Goal: Task Accomplishment & Management: Complete application form

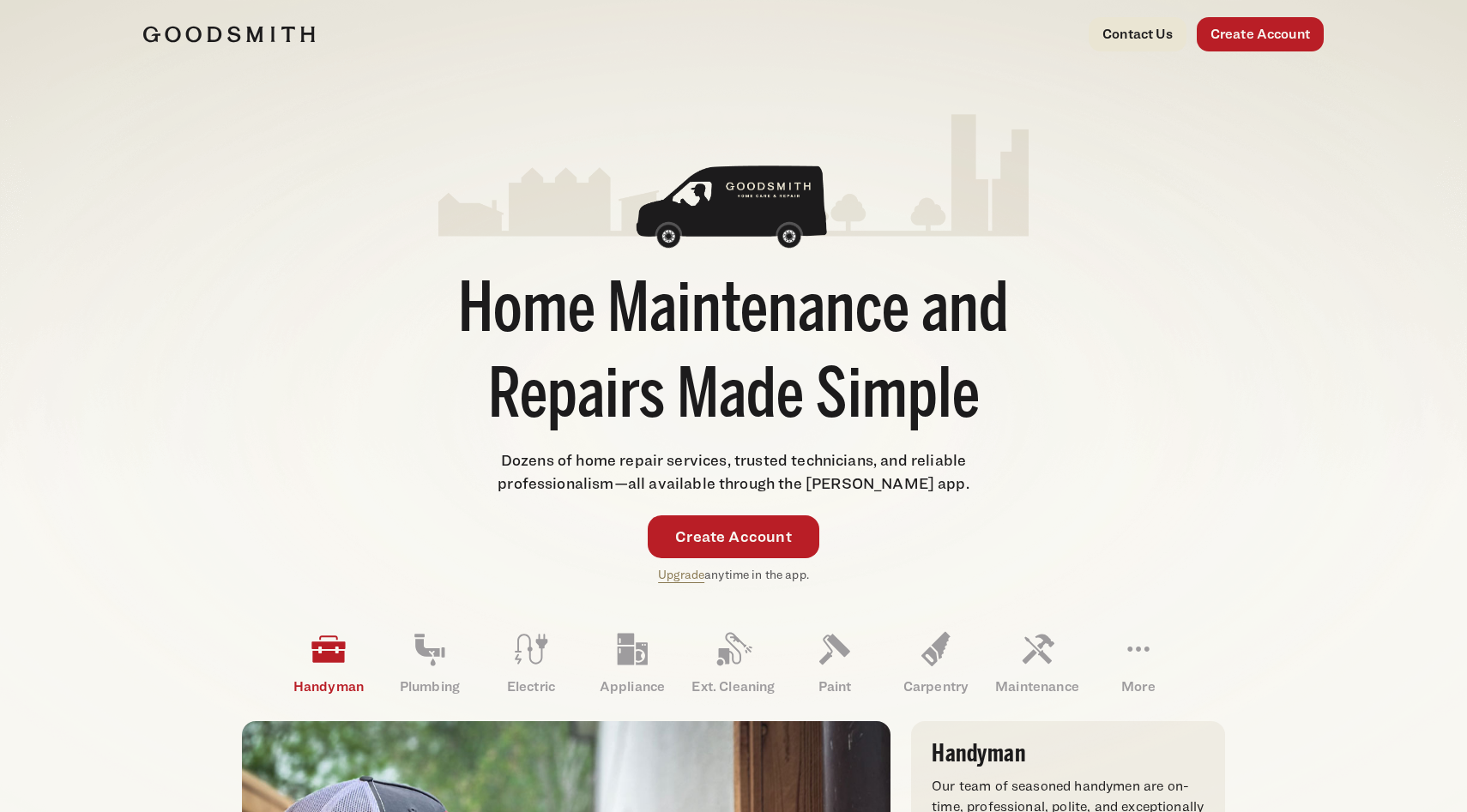
click at [1229, 56] on div "Contact Us Create Account" at bounding box center [733, 35] width 1235 height 69
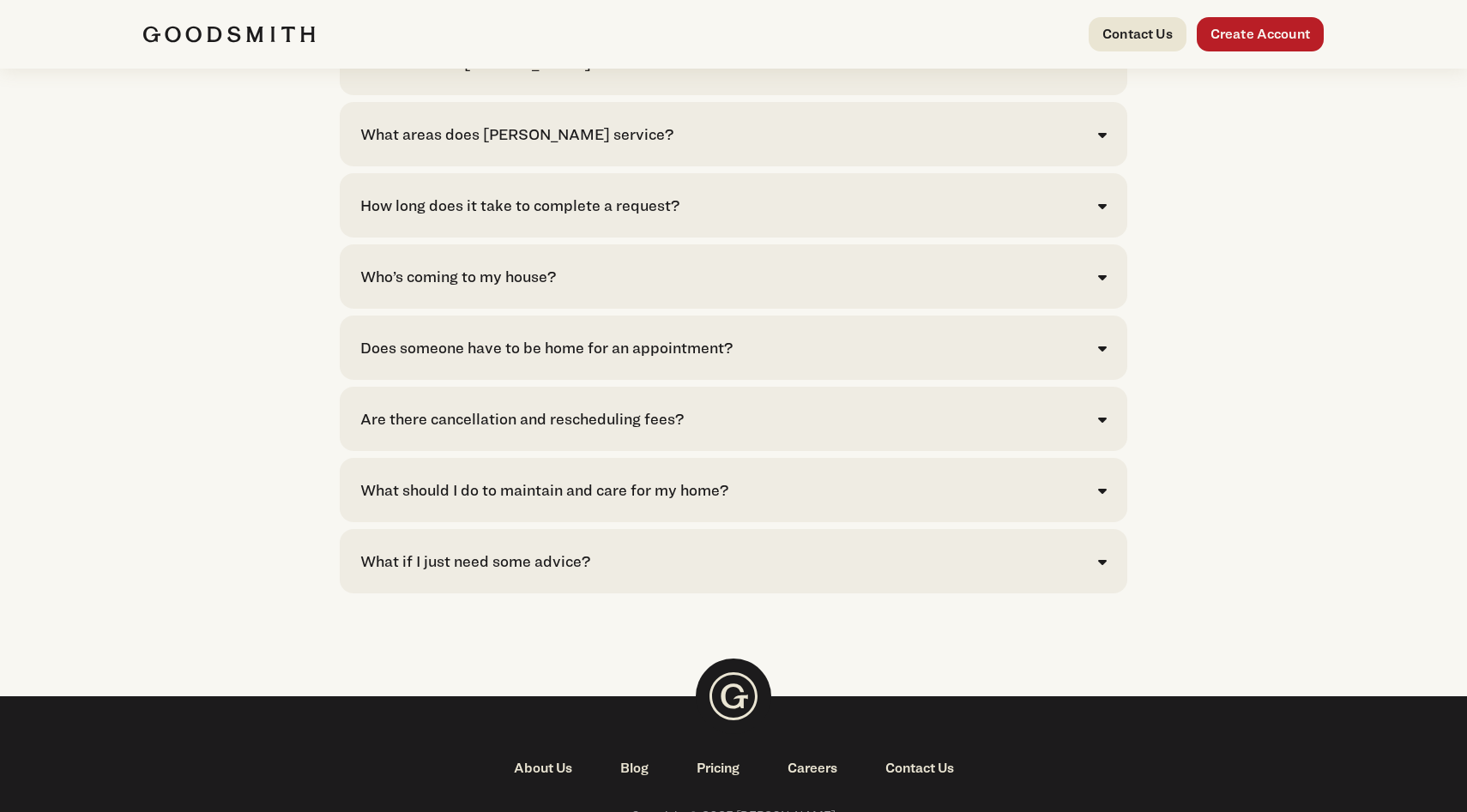
scroll to position [3801, 0]
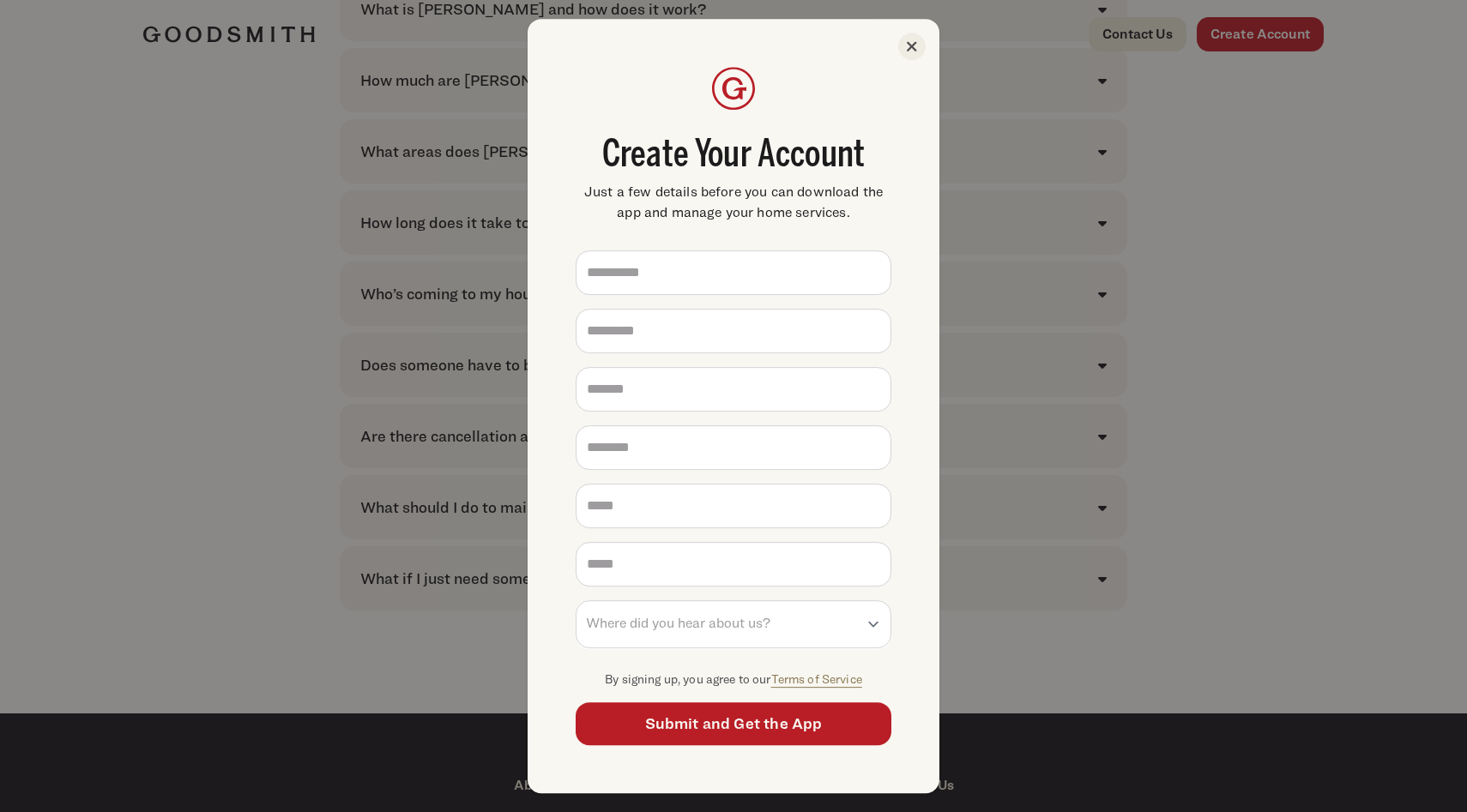
click at [906, 54] on icon at bounding box center [911, 46] width 27 height 27
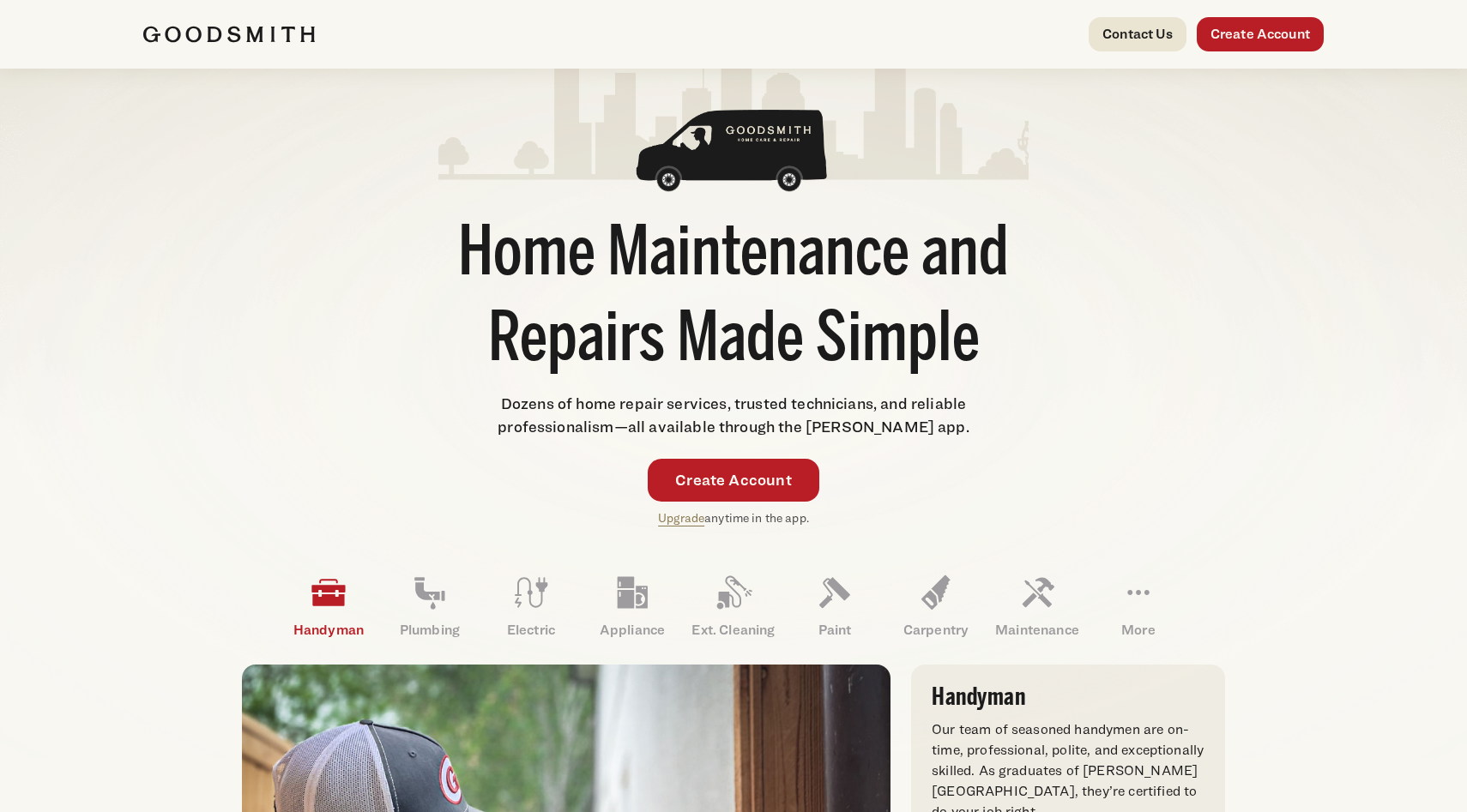
scroll to position [65, 0]
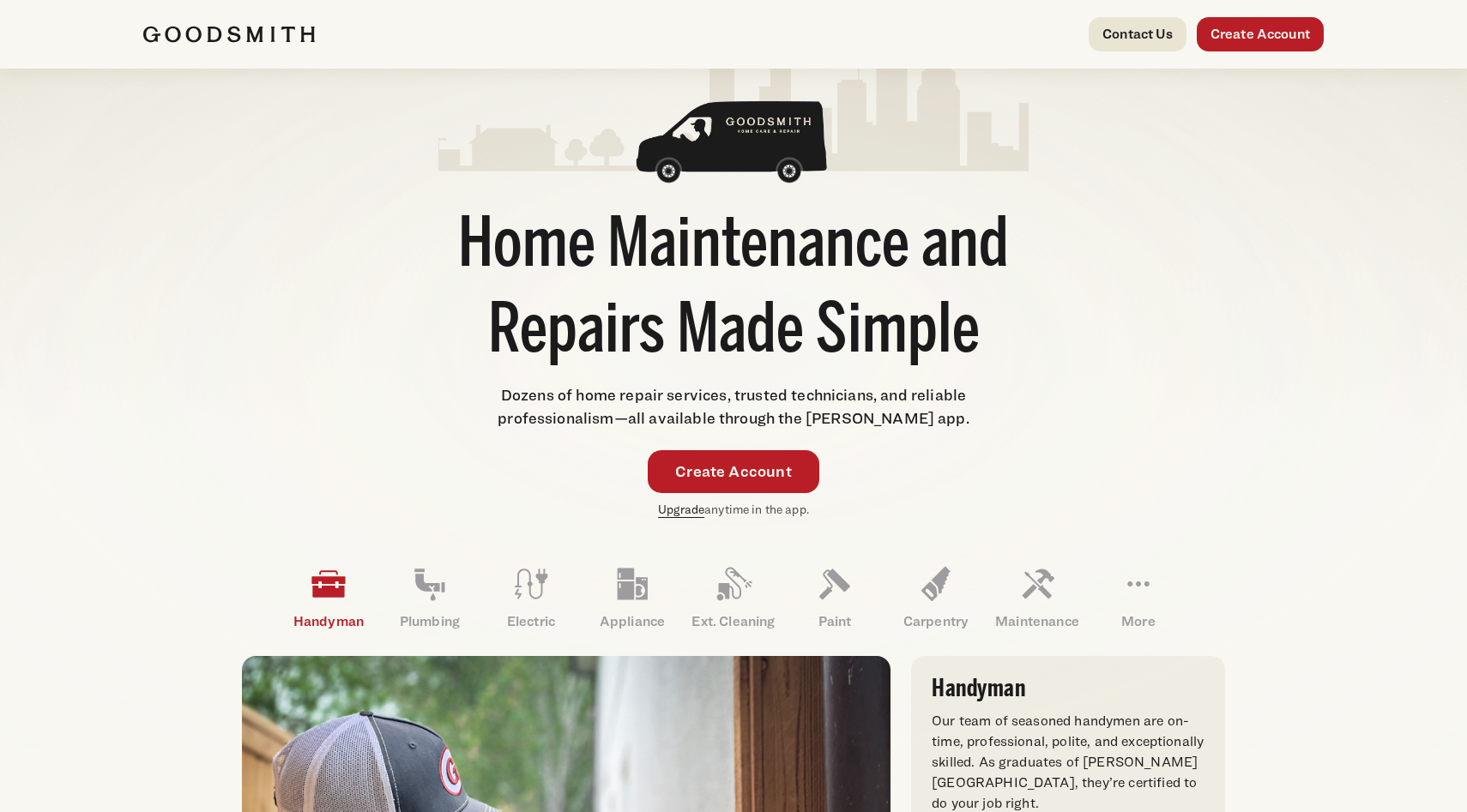
click at [658, 516] on link "Upgrade" at bounding box center [682, 510] width 47 height 15
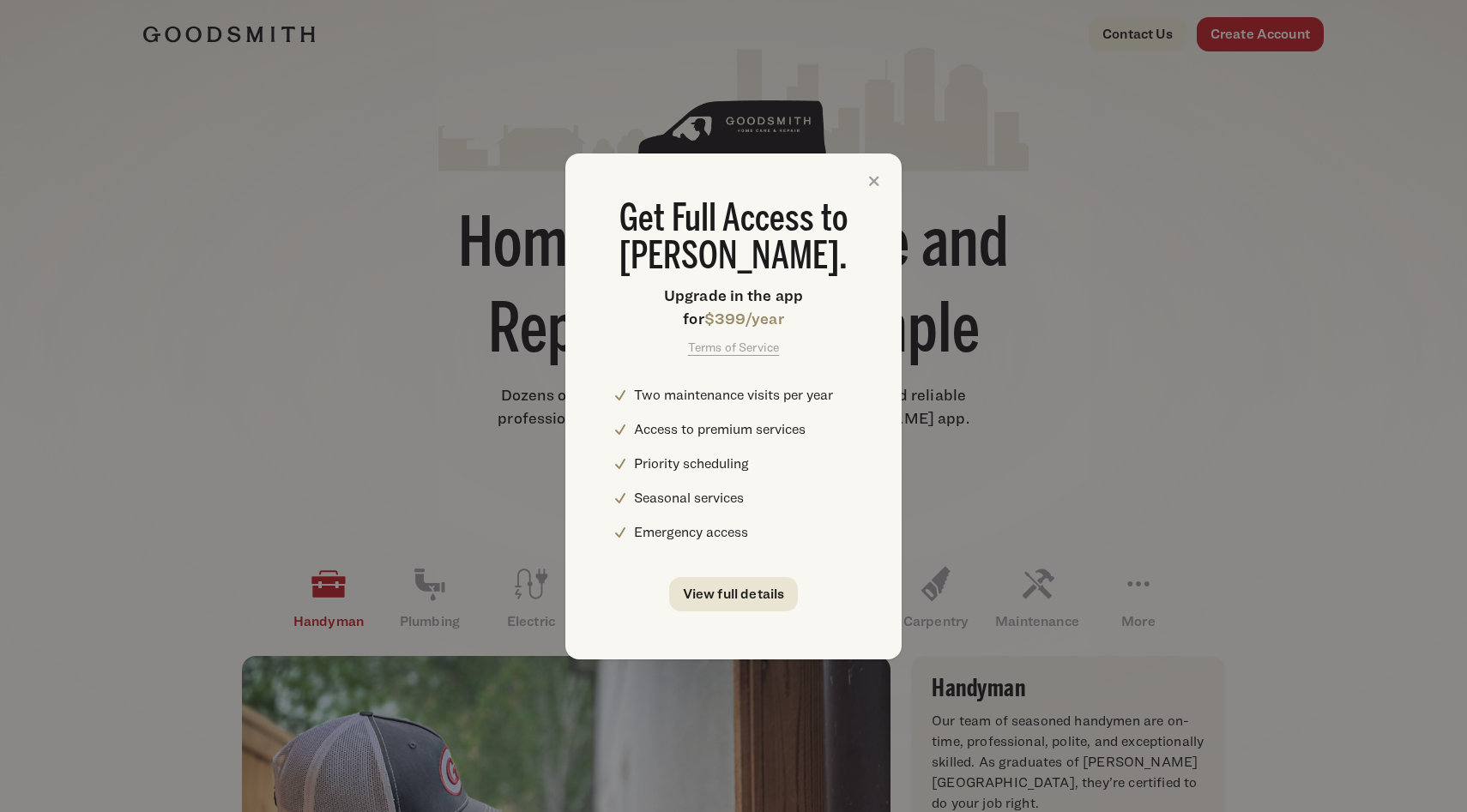
scroll to position [0, 0]
click at [870, 167] on icon at bounding box center [874, 180] width 27 height 27
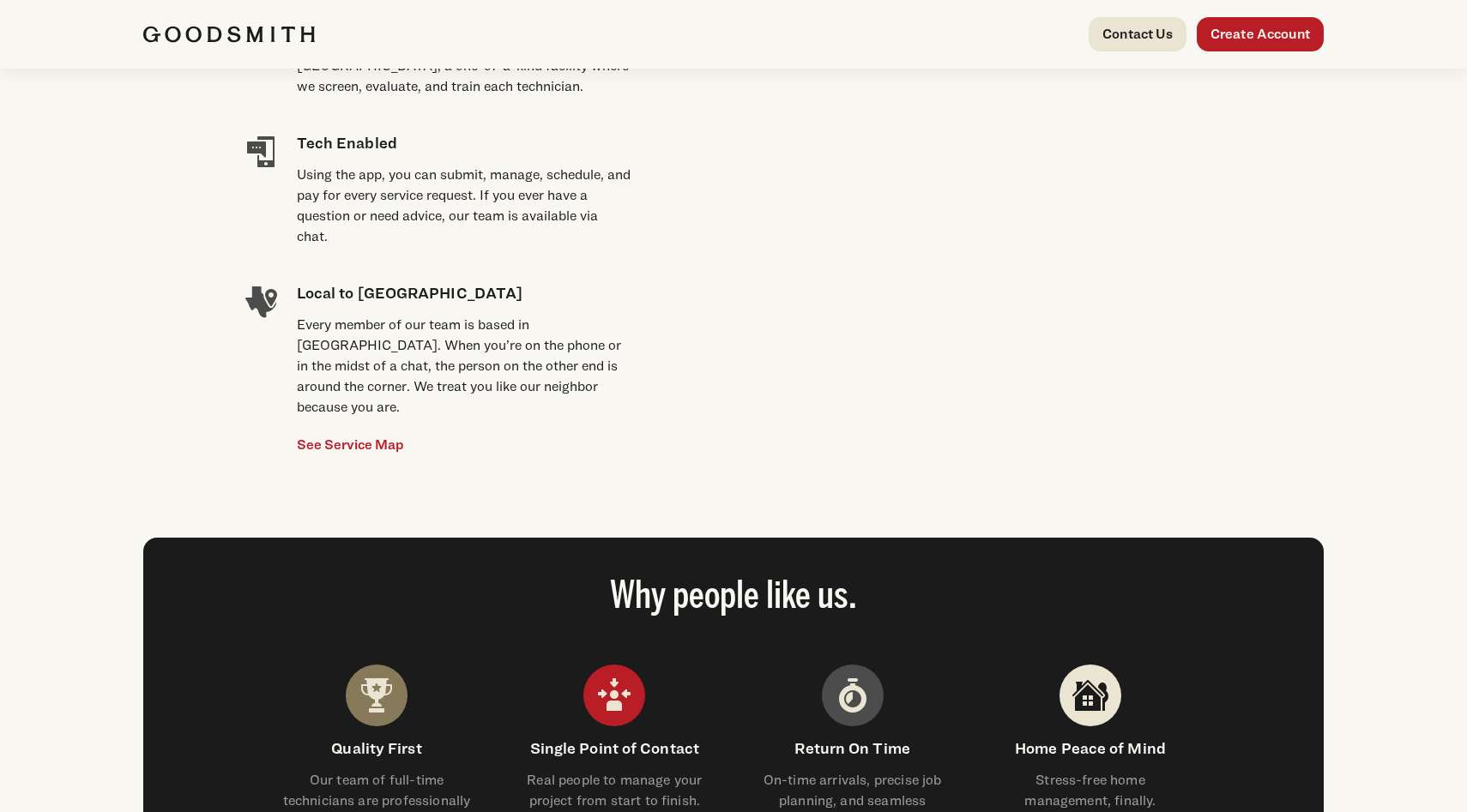
scroll to position [1411, 0]
